Goal: Check status: Check status

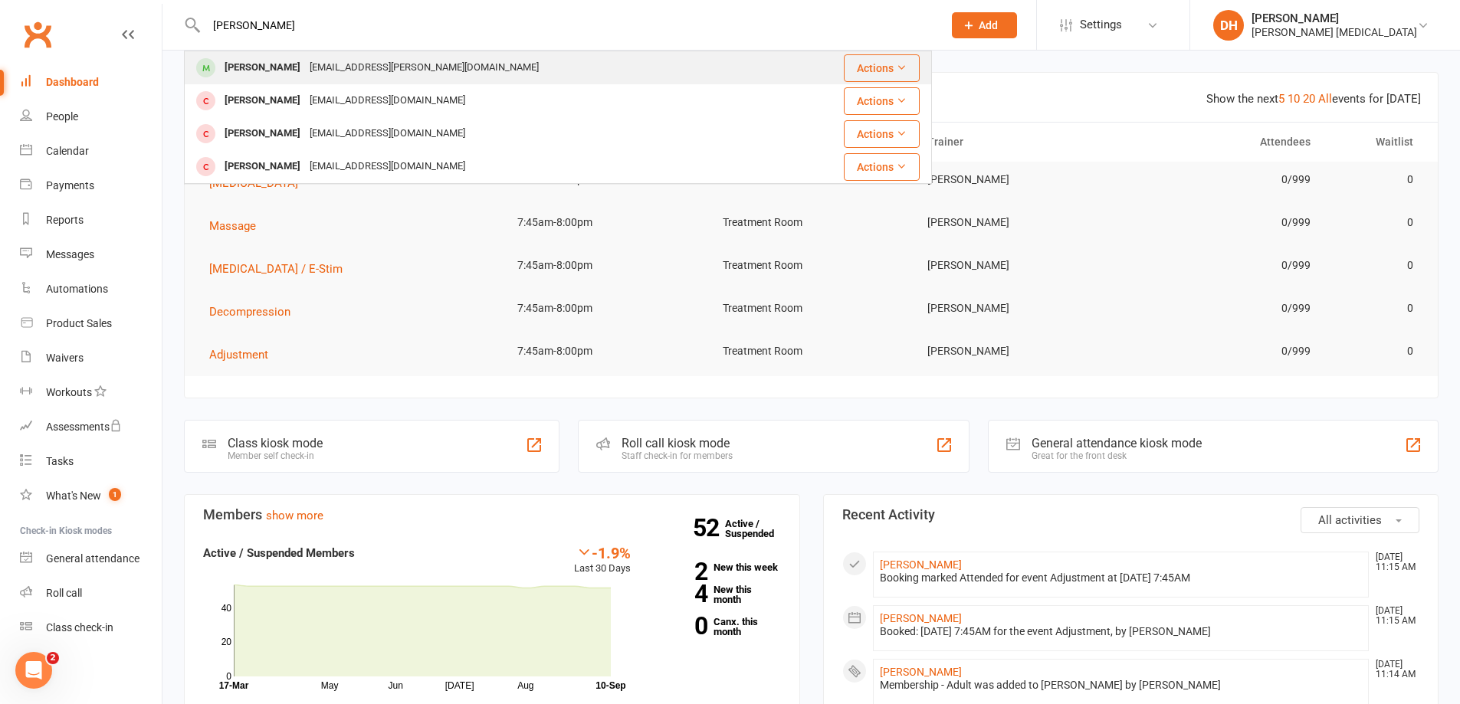
type input "[PERSON_NAME]"
click at [328, 75] on div "[EMAIL_ADDRESS][PERSON_NAME][DOMAIN_NAME]" at bounding box center [424, 68] width 238 height 22
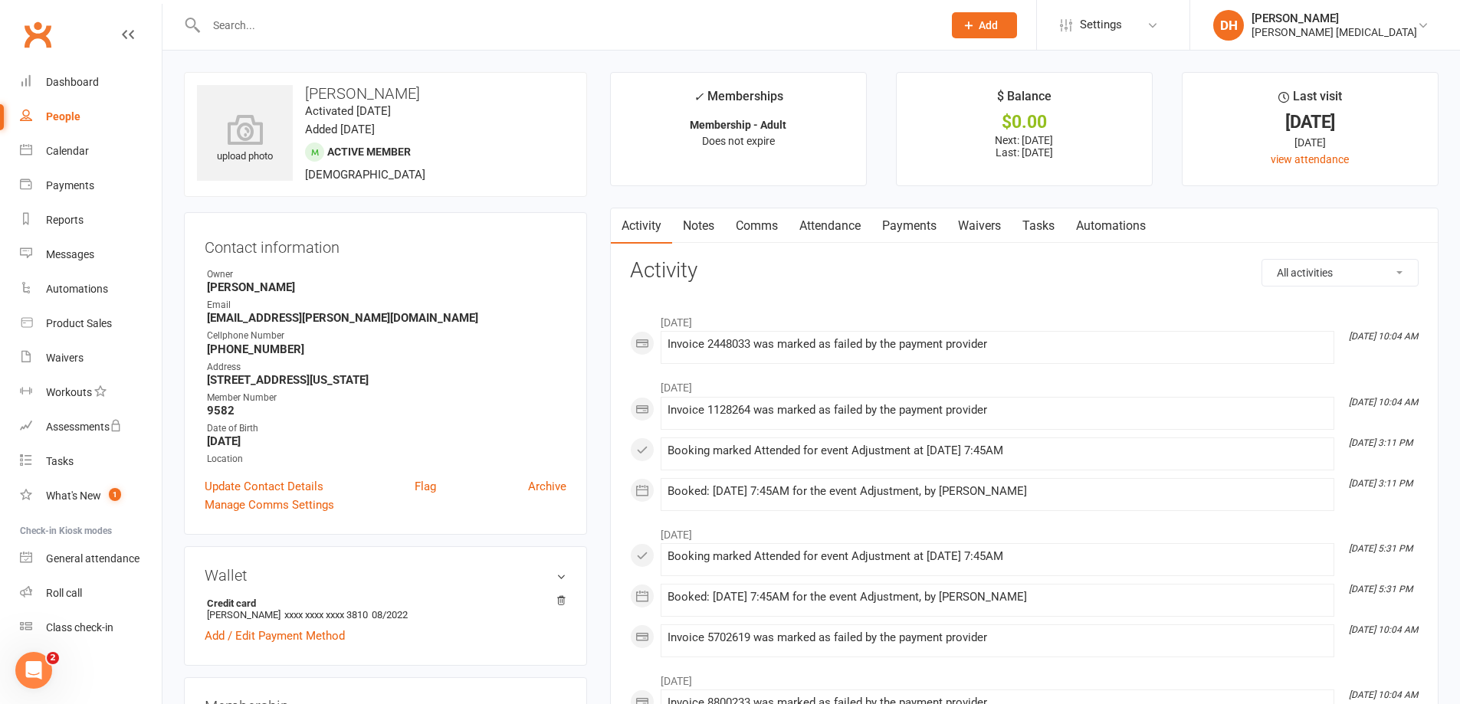
click at [901, 220] on link "Payments" at bounding box center [910, 225] width 76 height 35
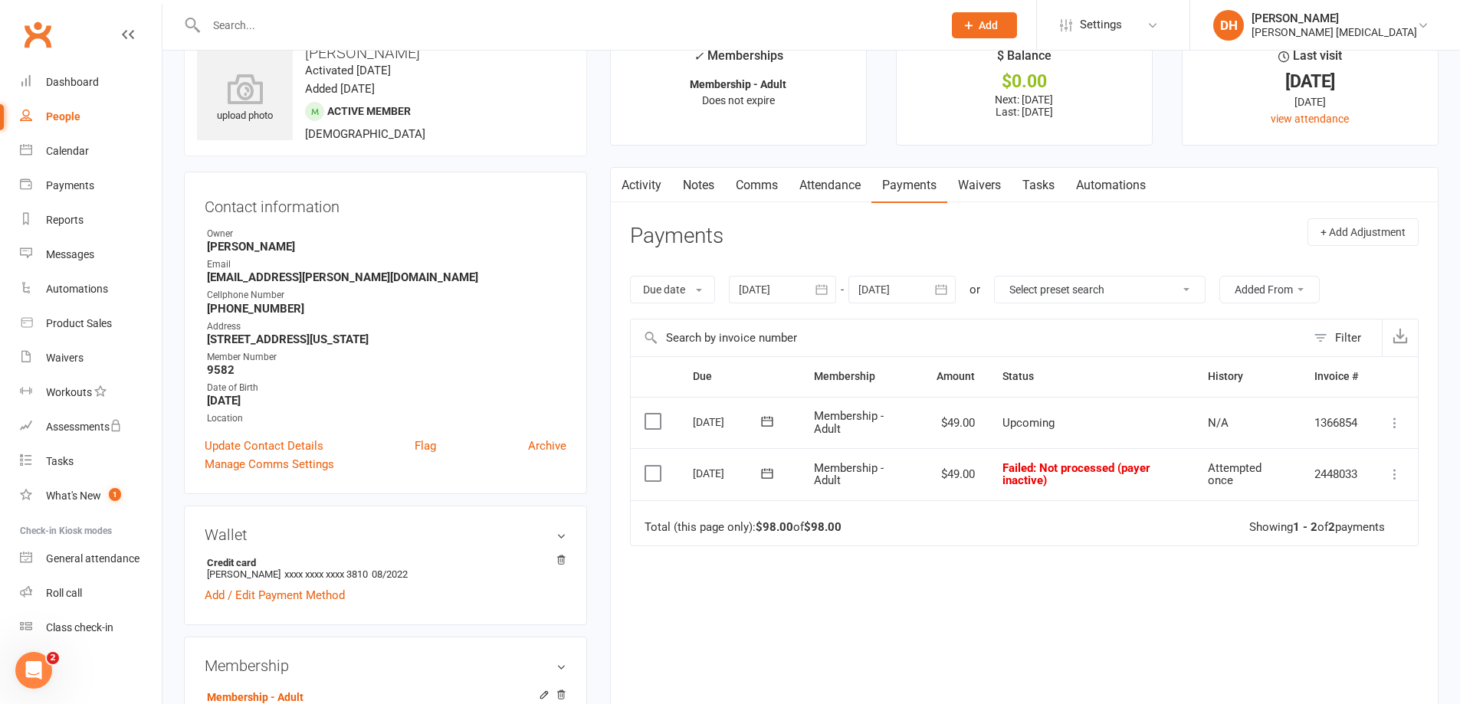
scroll to position [77, 0]
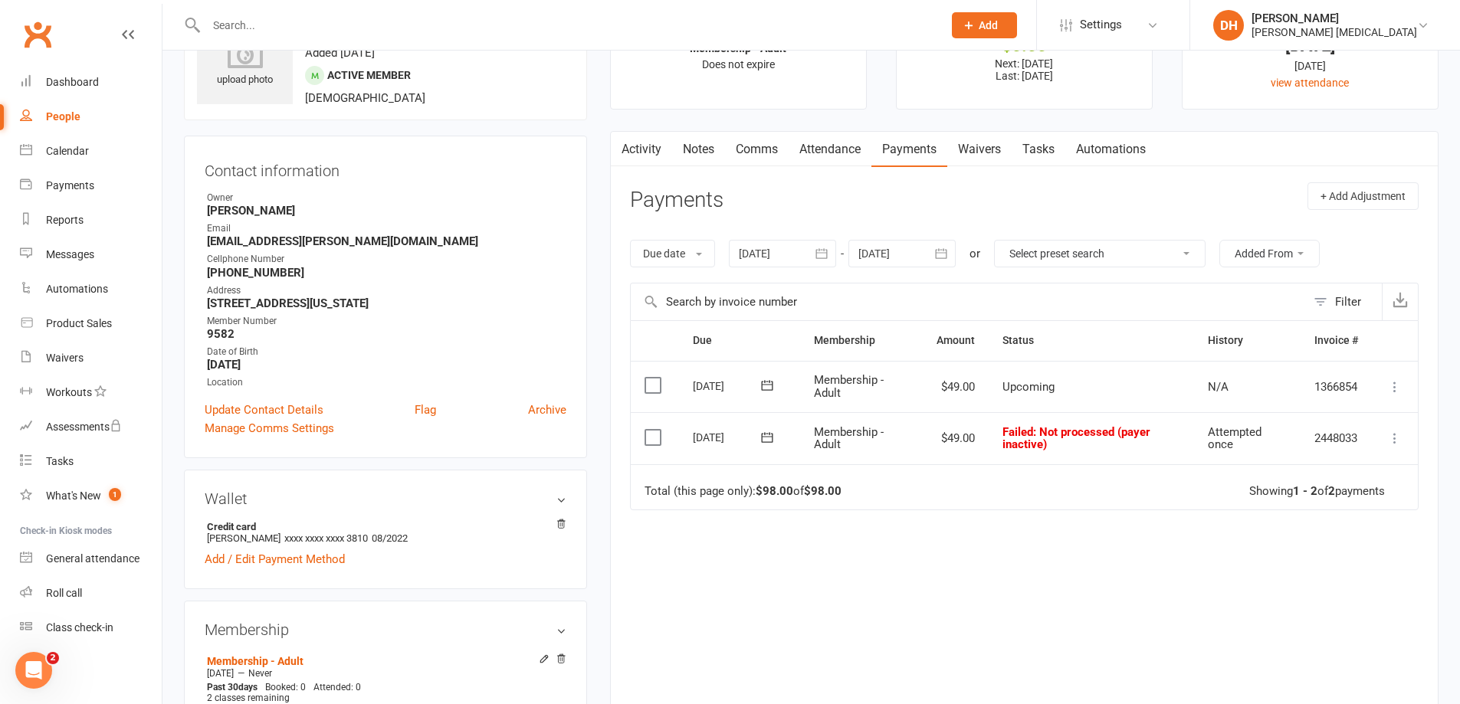
click at [812, 254] on button "button" at bounding box center [823, 254] width 28 height 28
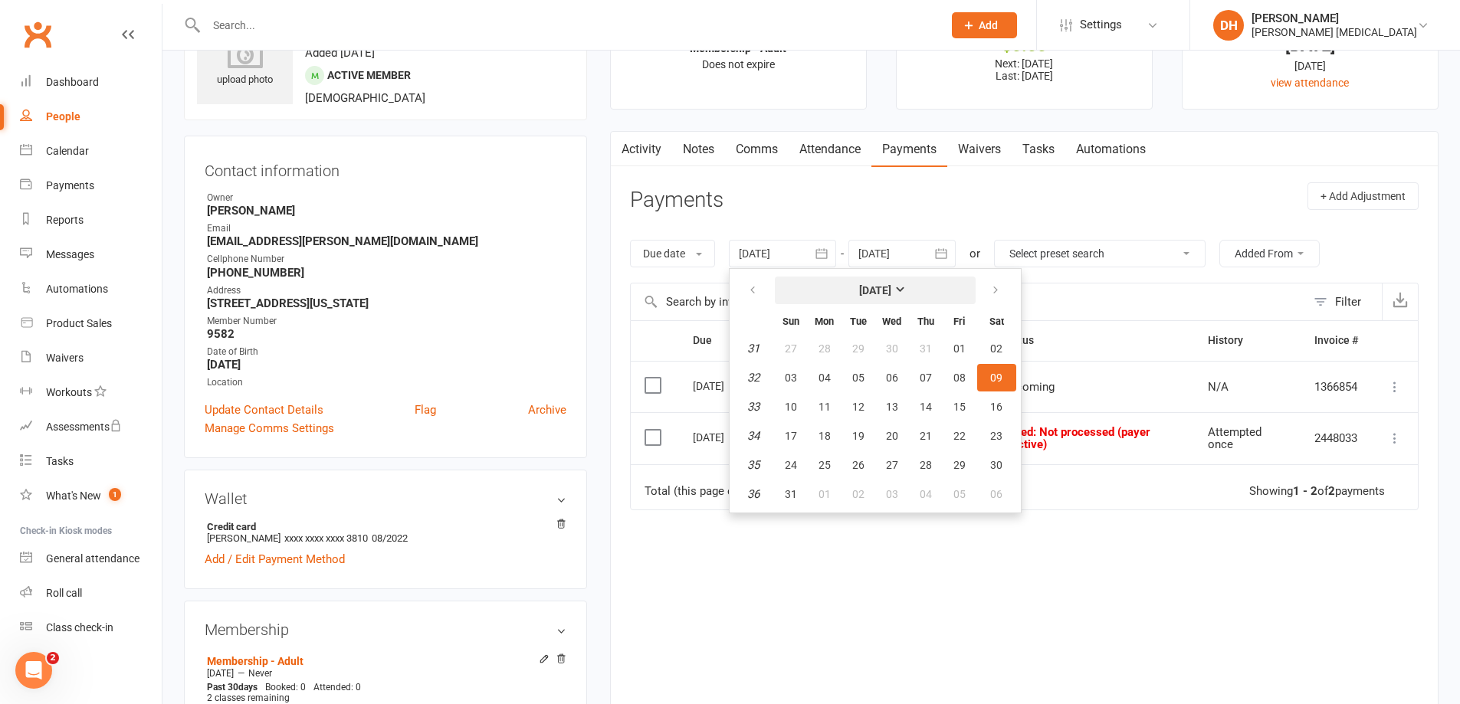
click at [829, 287] on button "[DATE]" at bounding box center [875, 291] width 201 height 28
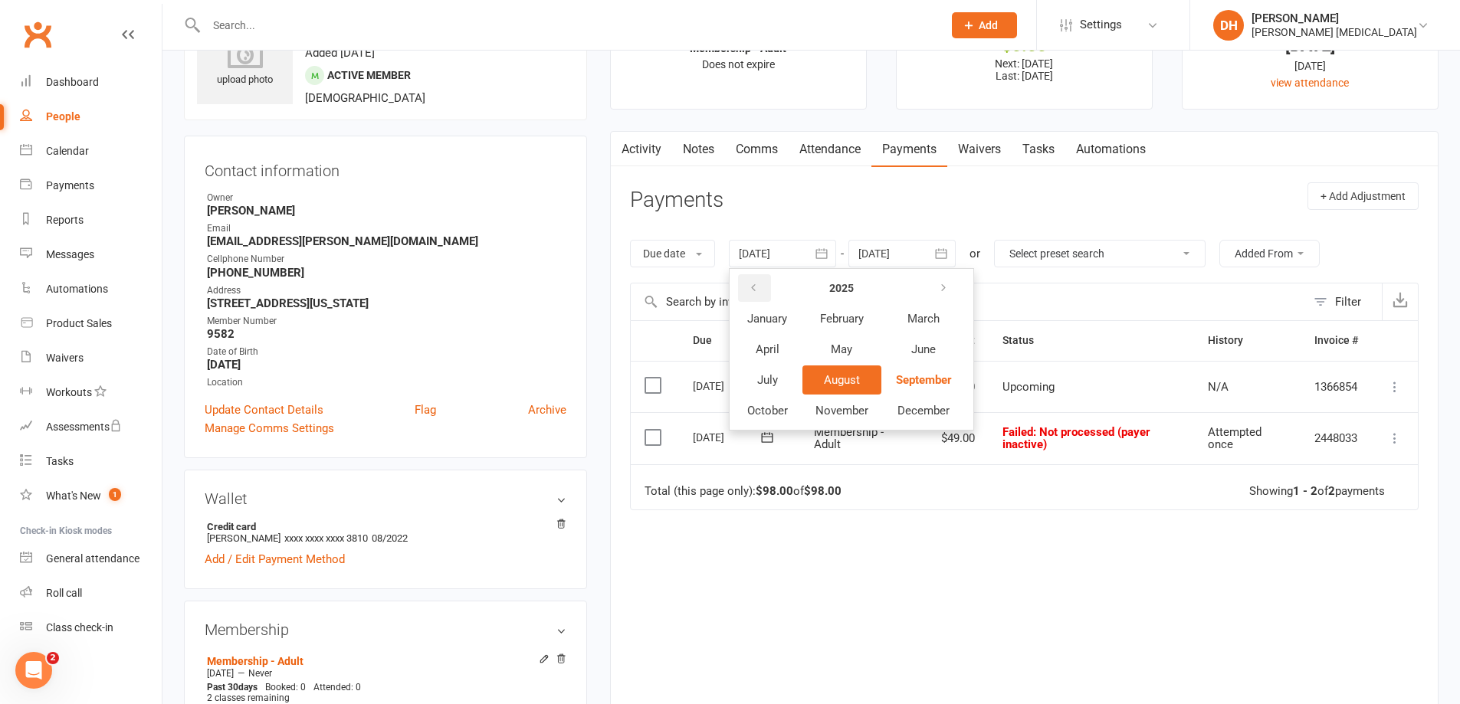
click at [754, 291] on icon "button" at bounding box center [753, 288] width 11 height 12
click at [942, 290] on icon "button" at bounding box center [942, 288] width 11 height 12
click at [943, 289] on icon "button" at bounding box center [942, 288] width 11 height 12
click at [783, 321] on span "January" at bounding box center [767, 319] width 40 height 14
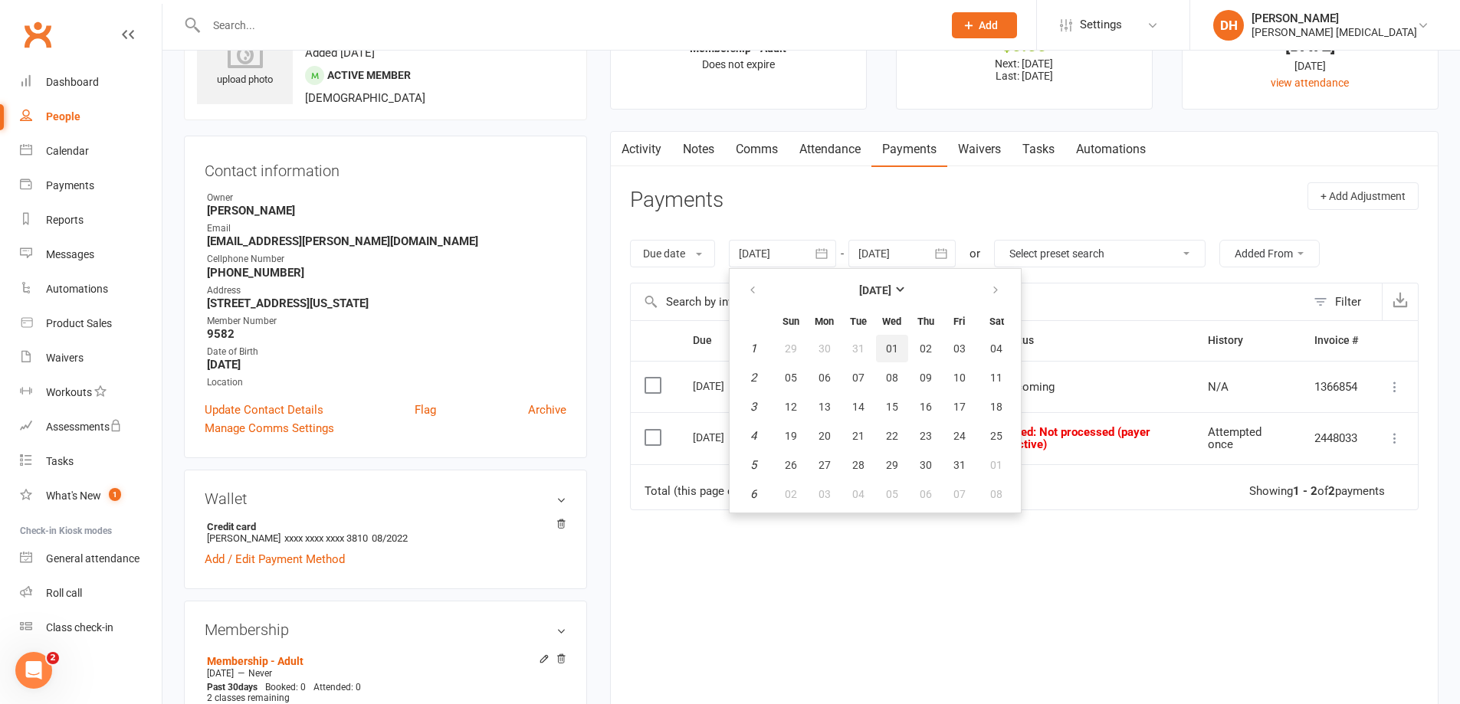
click at [881, 343] on button "01" at bounding box center [892, 349] width 32 height 28
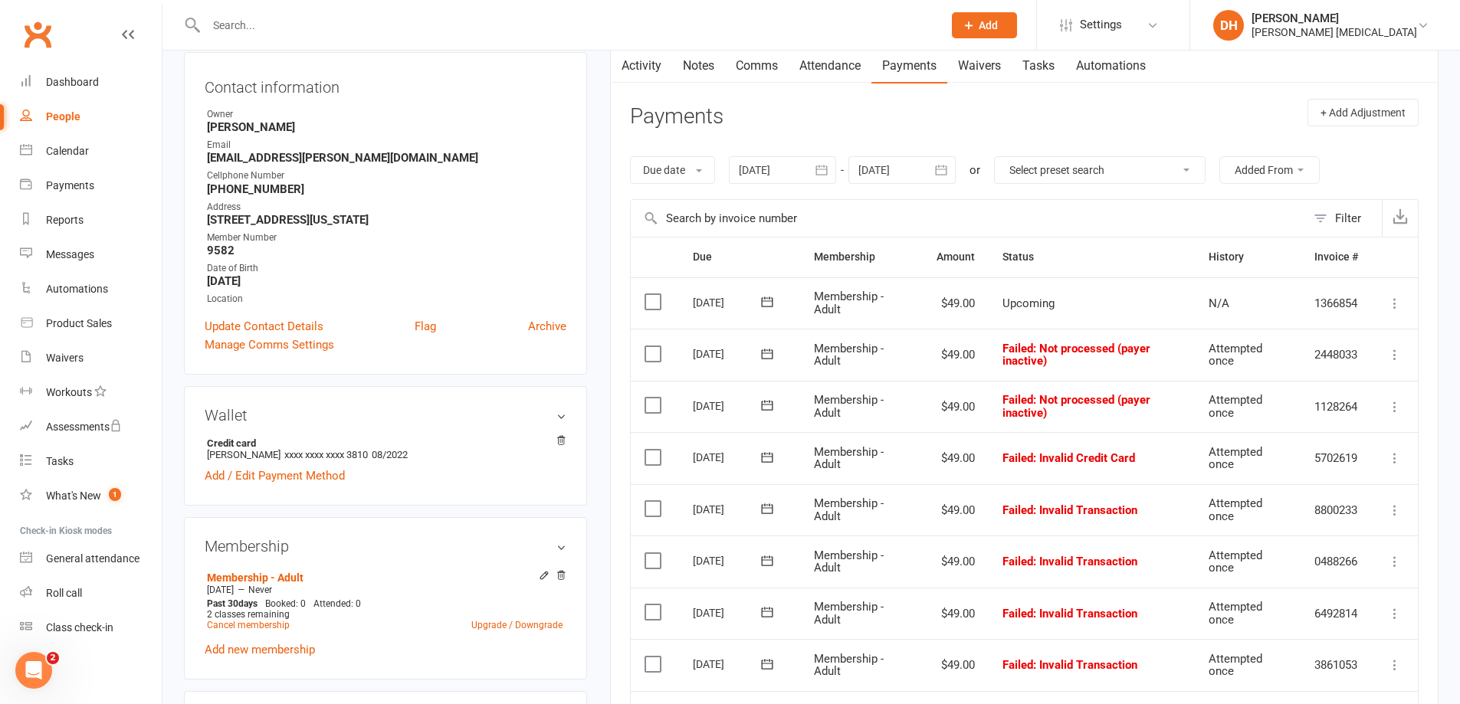
scroll to position [153, 0]
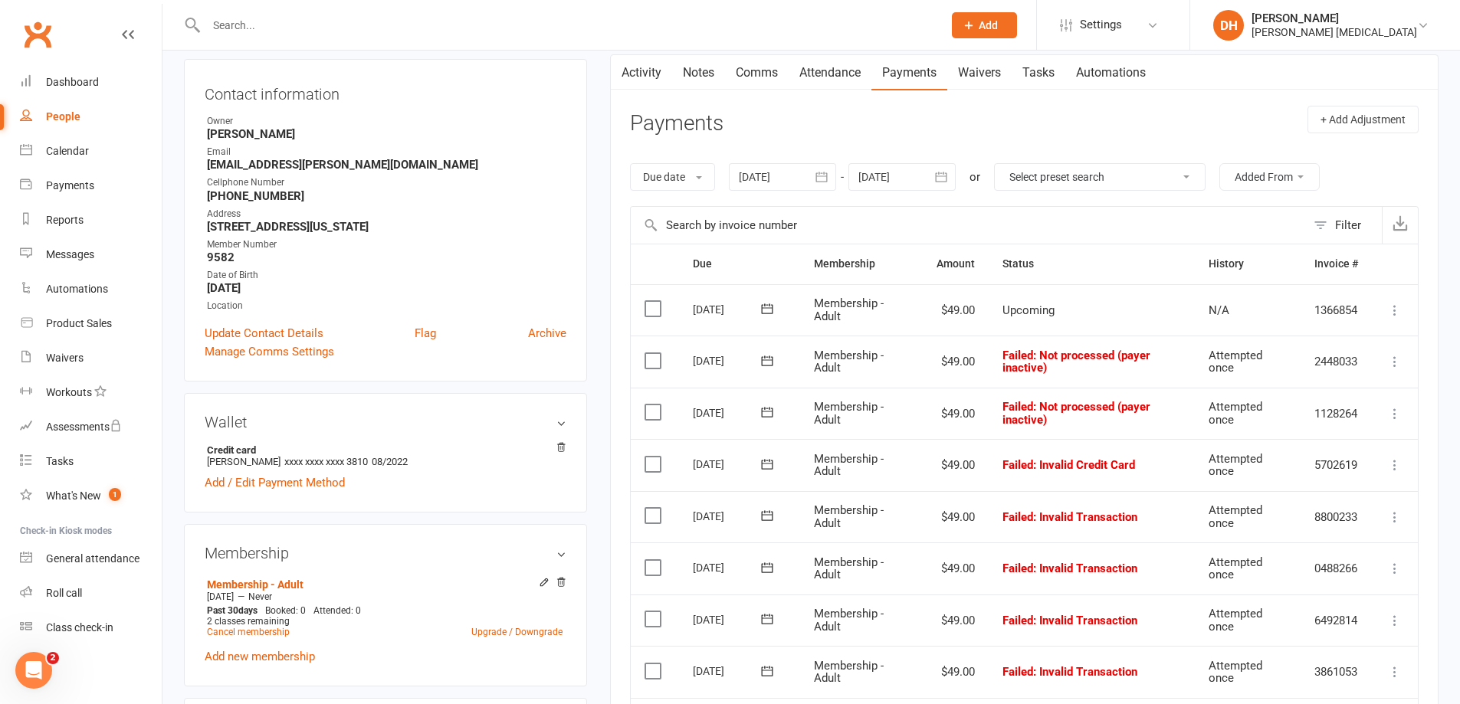
click at [819, 181] on icon "button" at bounding box center [821, 177] width 11 height 10
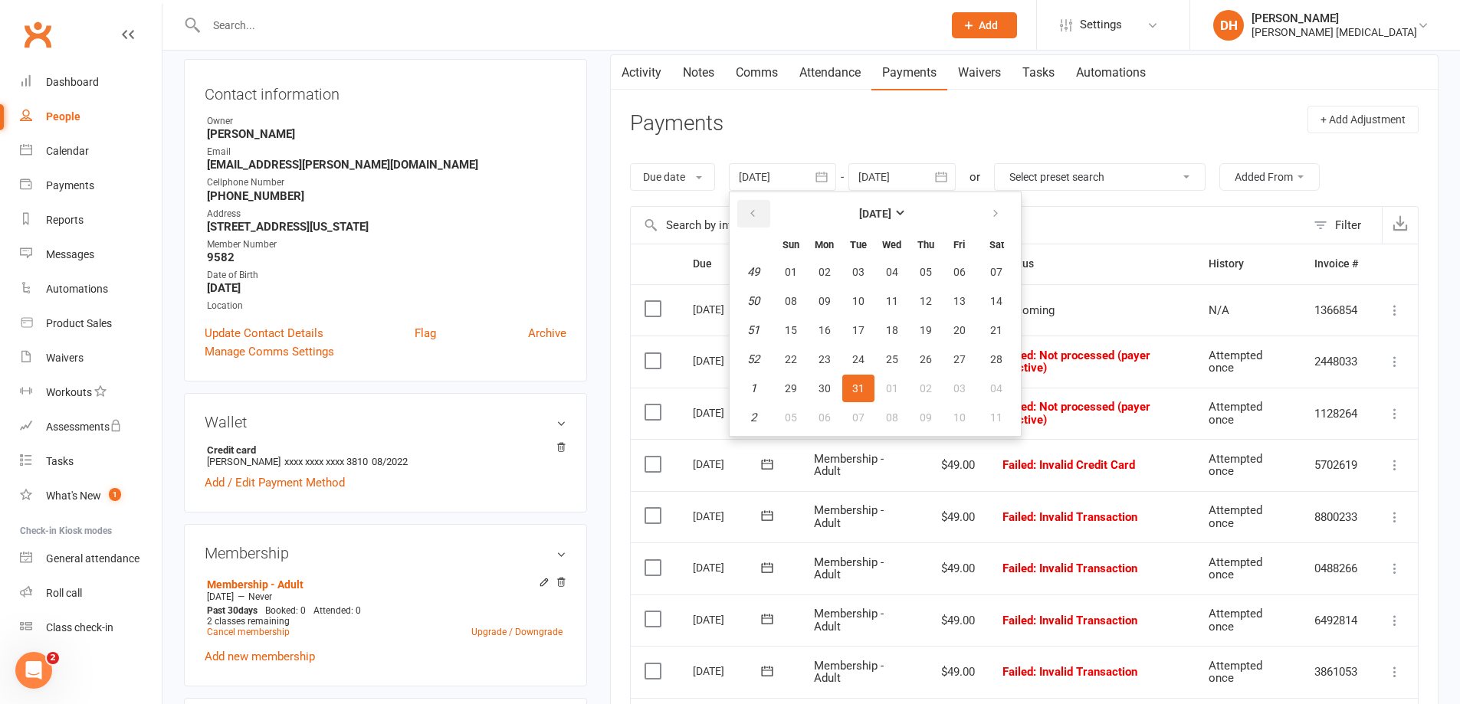
click at [758, 217] on icon "button" at bounding box center [752, 214] width 11 height 12
click at [859, 217] on strong "[DATE]" at bounding box center [875, 214] width 32 height 12
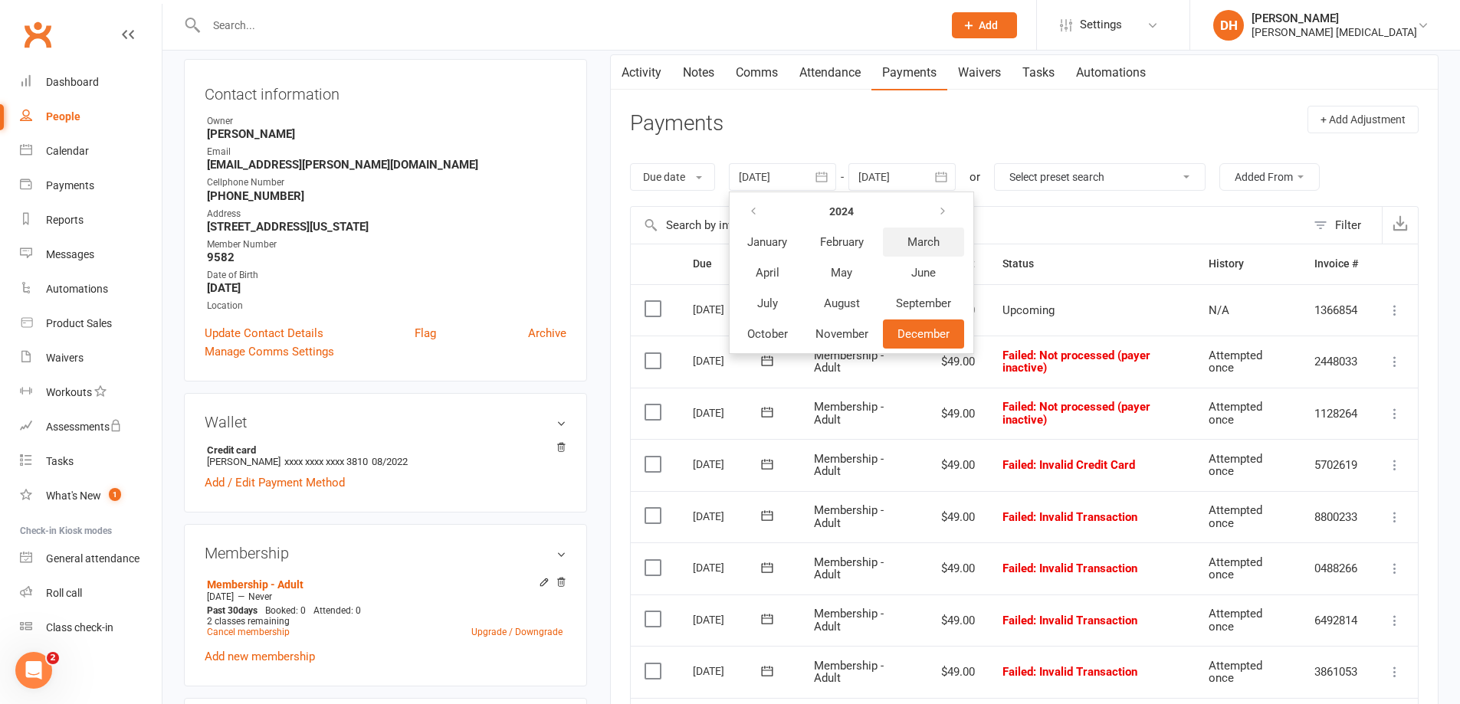
click at [906, 246] on button "March" at bounding box center [923, 242] width 81 height 29
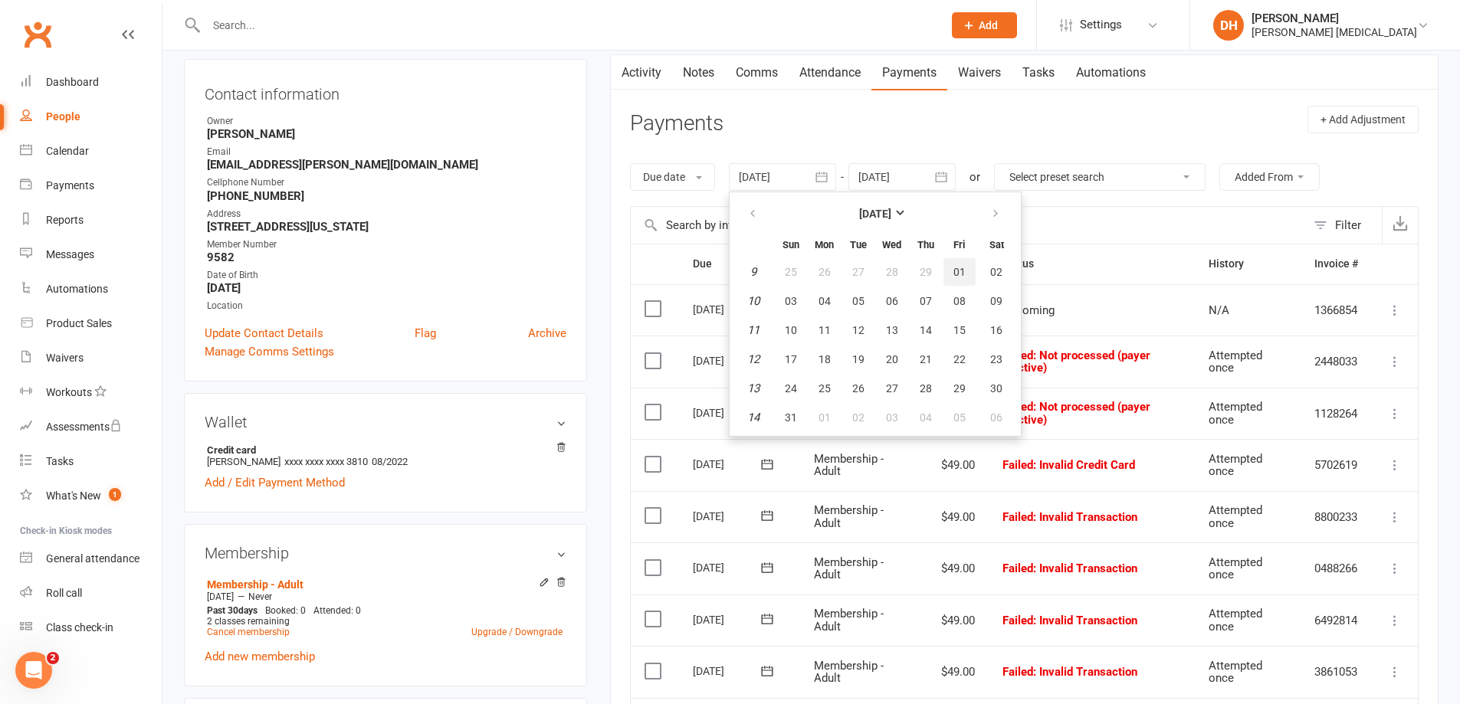
click at [963, 280] on button "01" at bounding box center [960, 272] width 32 height 28
type input "[DATE]"
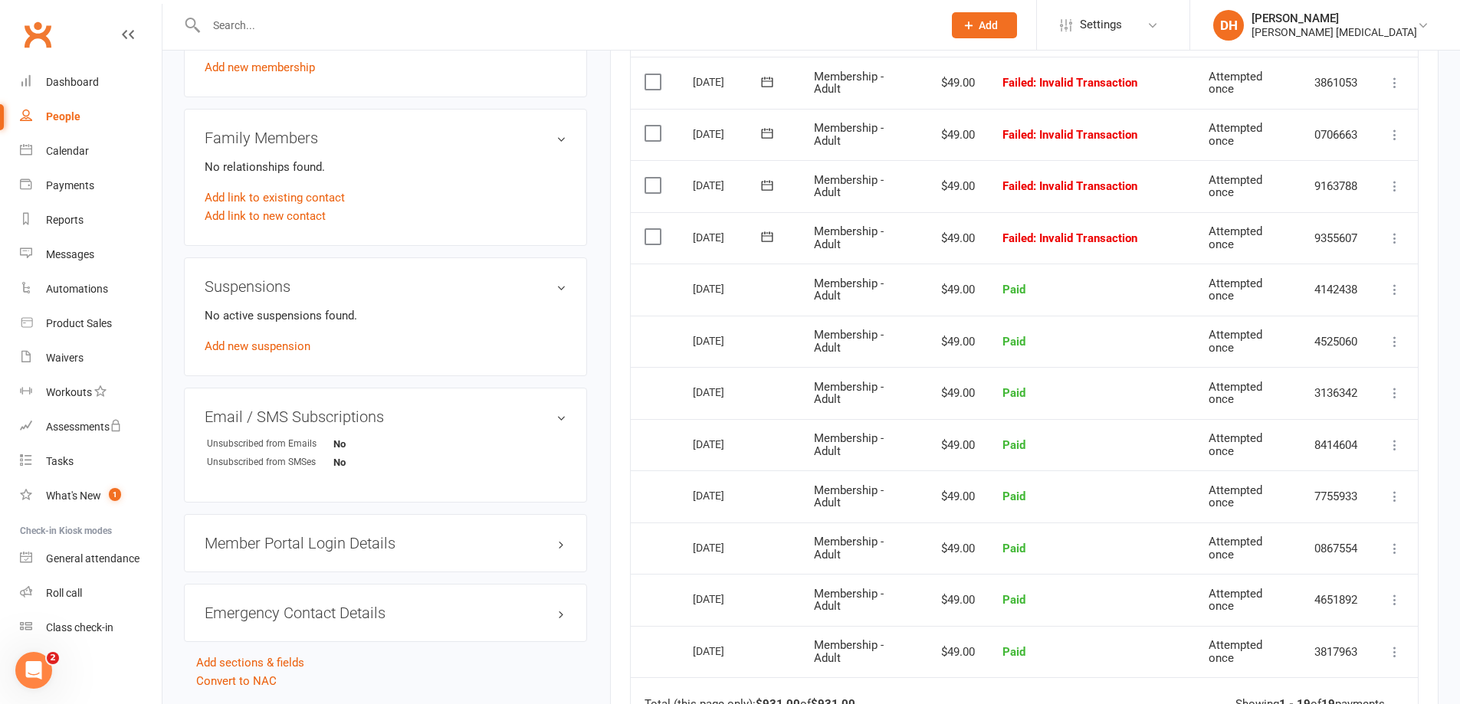
scroll to position [767, 0]
